Goal: Navigation & Orientation: Understand site structure

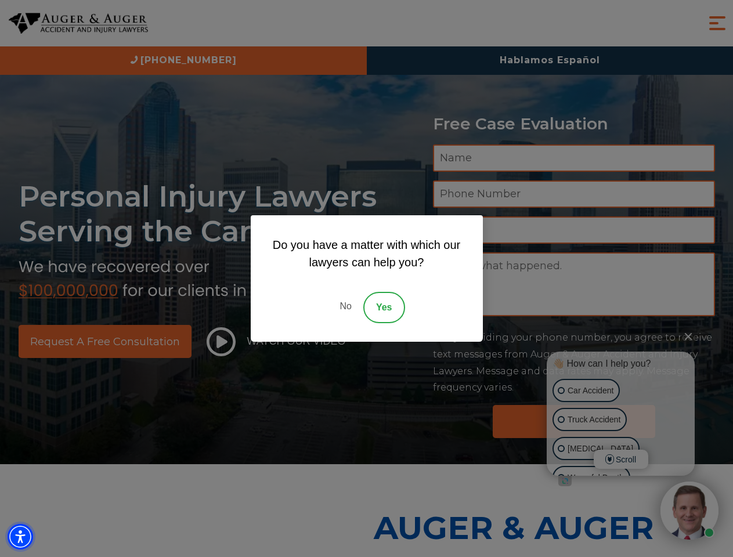
click at [20, 537] on img "Accessibility Menu" at bounding box center [21, 537] width 26 height 26
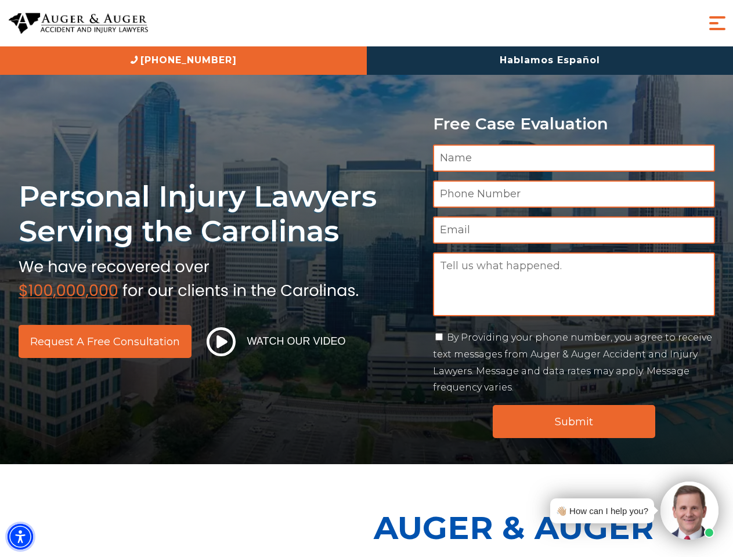
click at [20, 537] on img "Accessibility Menu" at bounding box center [21, 537] width 26 height 26
